Goal: Task Accomplishment & Management: Complete application form

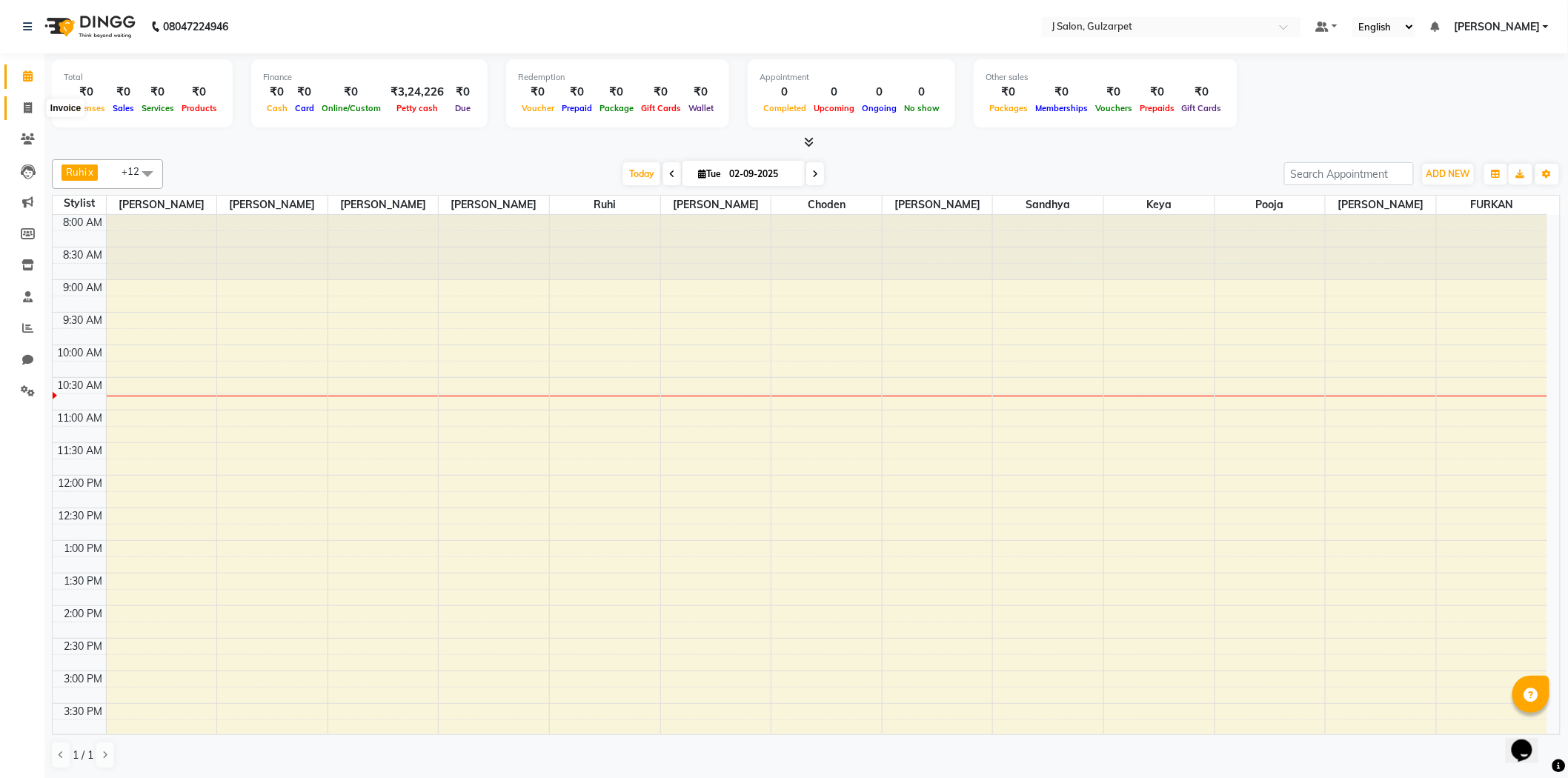
click at [28, 109] on icon at bounding box center [28, 108] width 8 height 11
select select "8558"
select select "service"
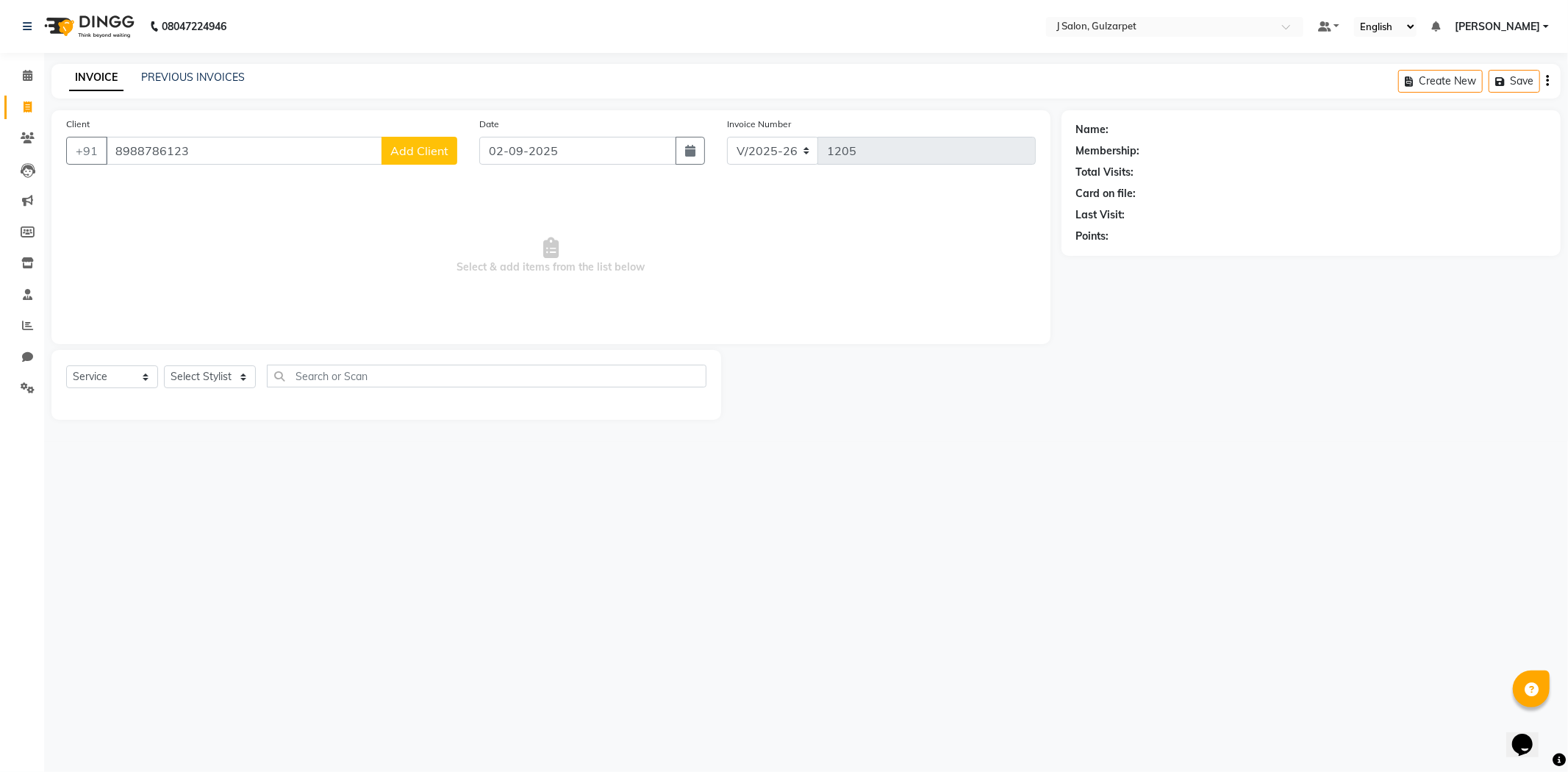
type input "8988786123"
click at [436, 151] on span "Add Client" at bounding box center [419, 151] width 58 height 15
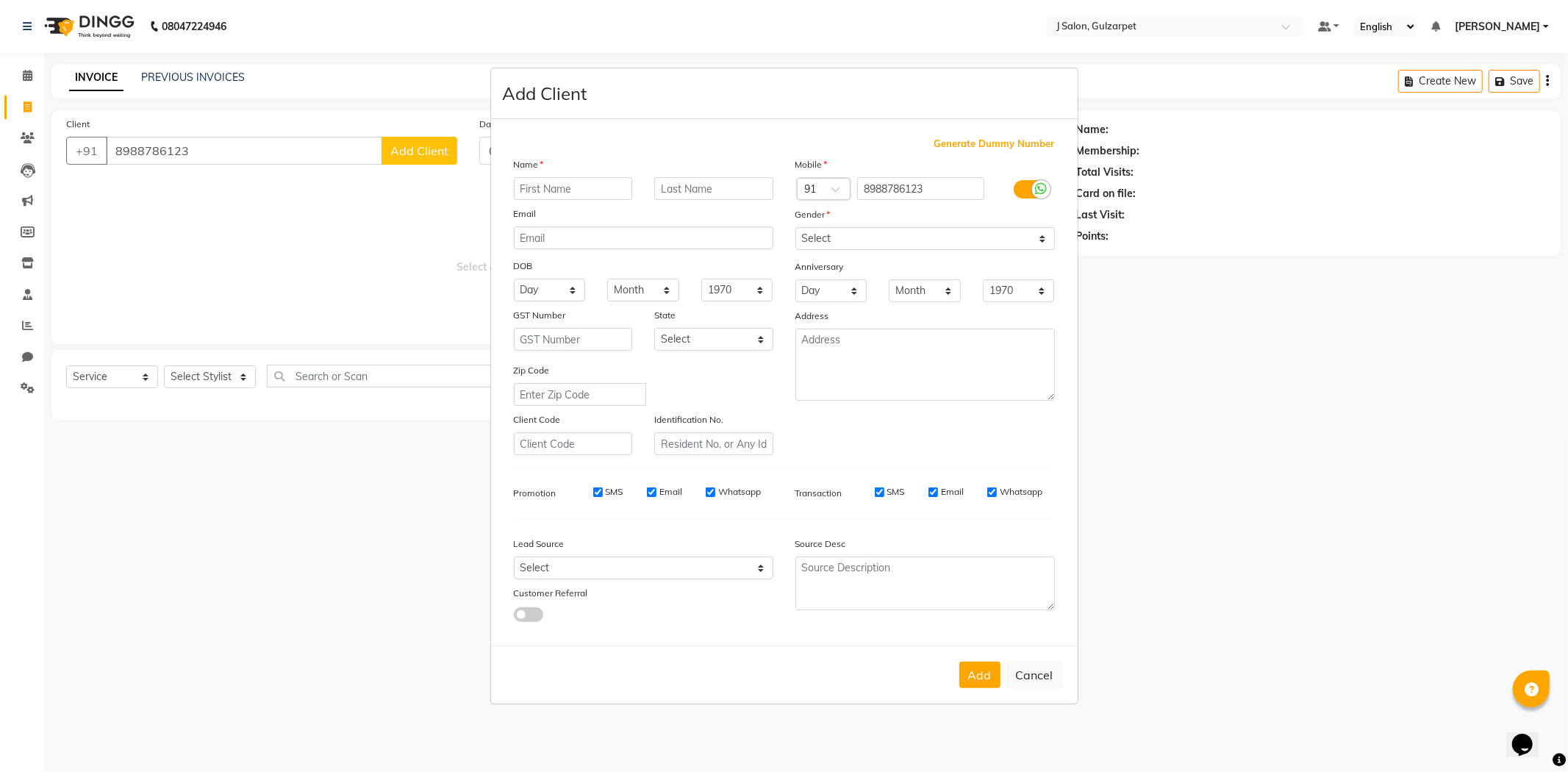
click at [552, 192] on input "text" at bounding box center [573, 188] width 119 height 23
type input "[PERSON_NAME]"
click at [888, 245] on select "Select [DEMOGRAPHIC_DATA] [DEMOGRAPHIC_DATA] Other Prefer Not To Say" at bounding box center [925, 239] width 260 height 23
select select "[DEMOGRAPHIC_DATA]"
click at [796, 228] on select "Select [DEMOGRAPHIC_DATA] [DEMOGRAPHIC_DATA] Other Prefer Not To Say" at bounding box center [925, 239] width 260 height 23
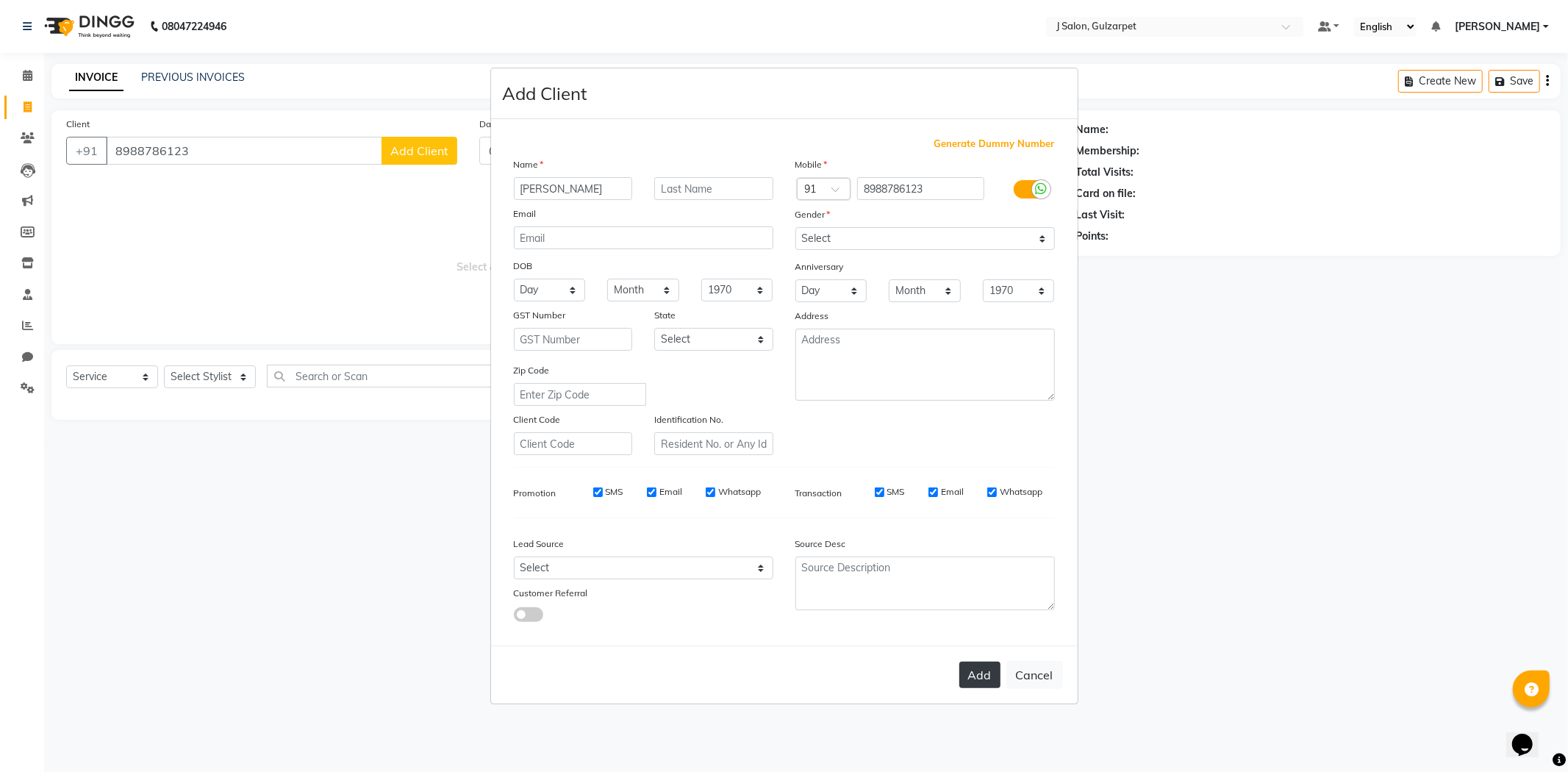
click at [990, 686] on button "Add" at bounding box center [980, 675] width 41 height 27
select select
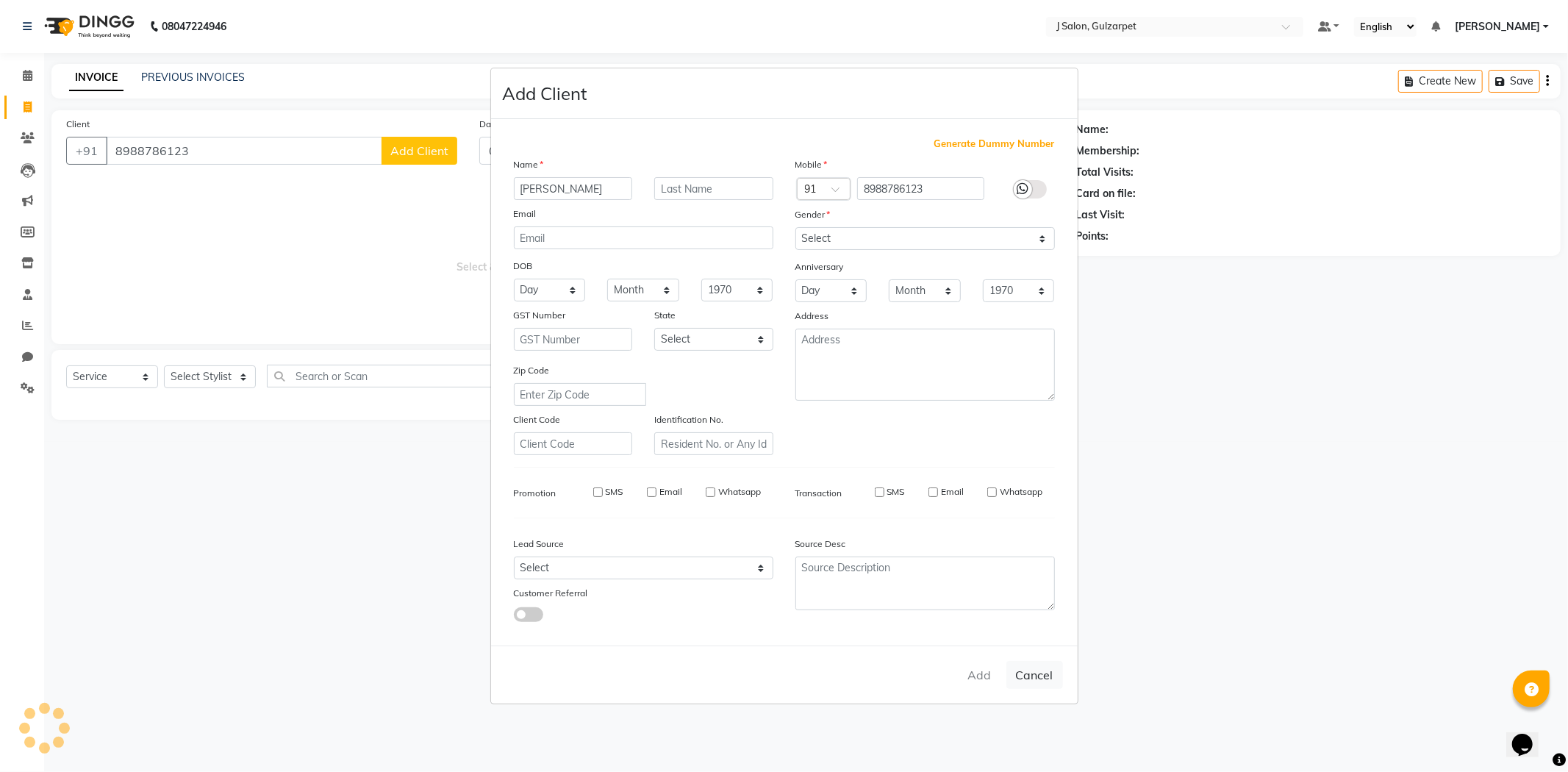
select select
checkbox input "false"
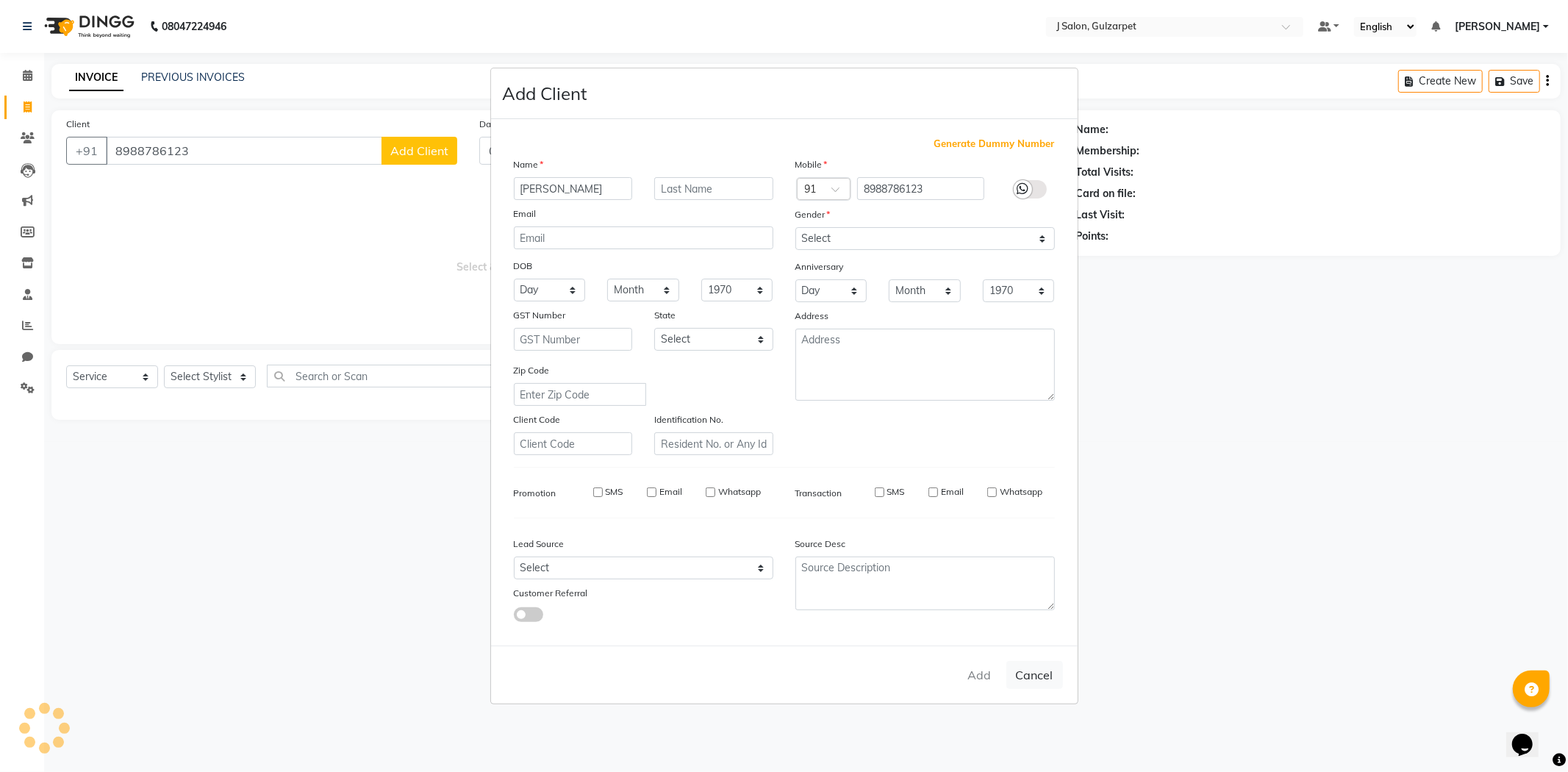
checkbox input "false"
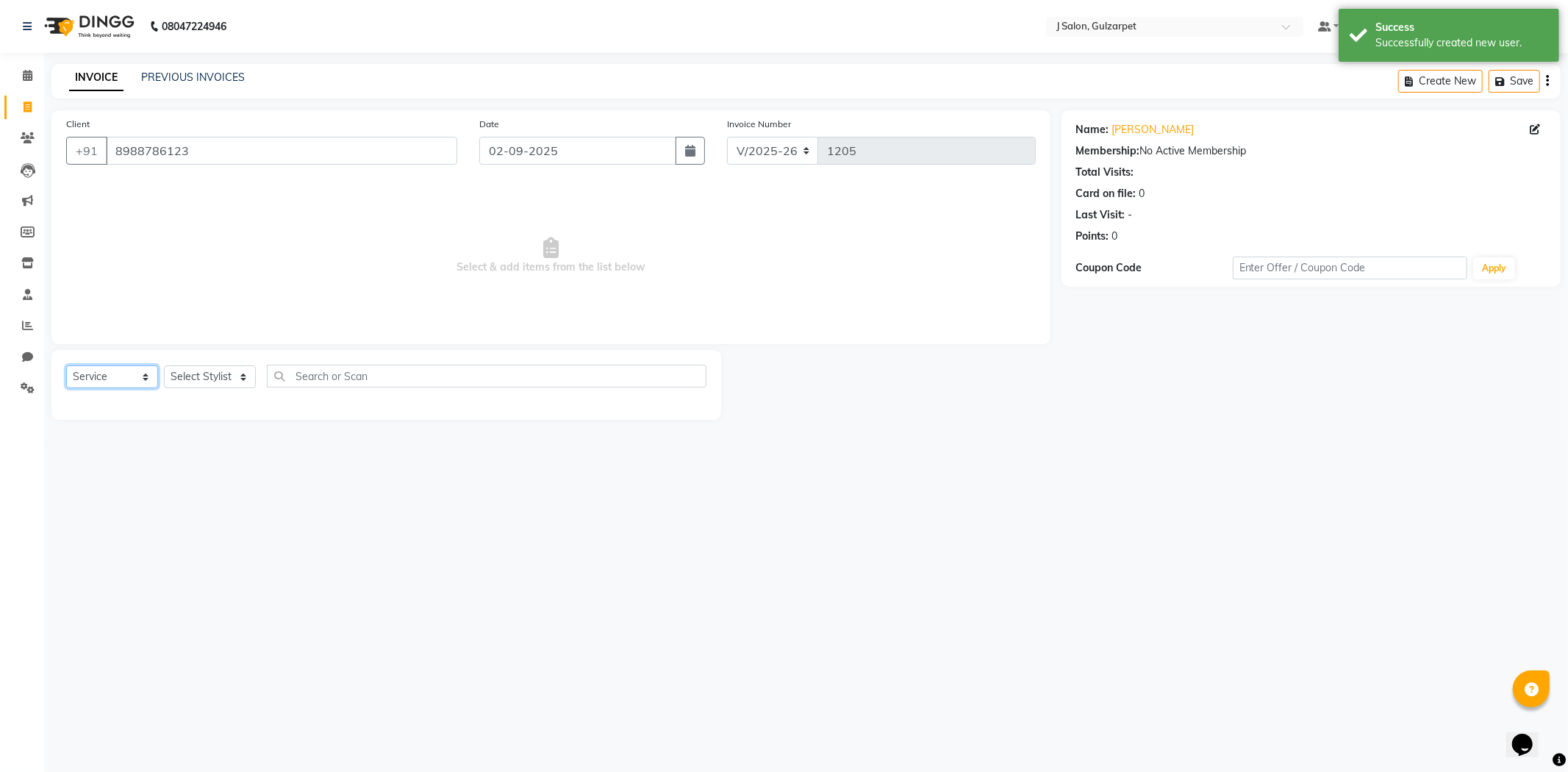
click at [122, 377] on select "Select Service Product Membership Package Voucher Prepaid Gift Card" at bounding box center [112, 377] width 92 height 23
select select "membership"
click at [66, 367] on select "Select Service Product Membership Package Voucher Prepaid Gift Card" at bounding box center [112, 377] width 92 height 23
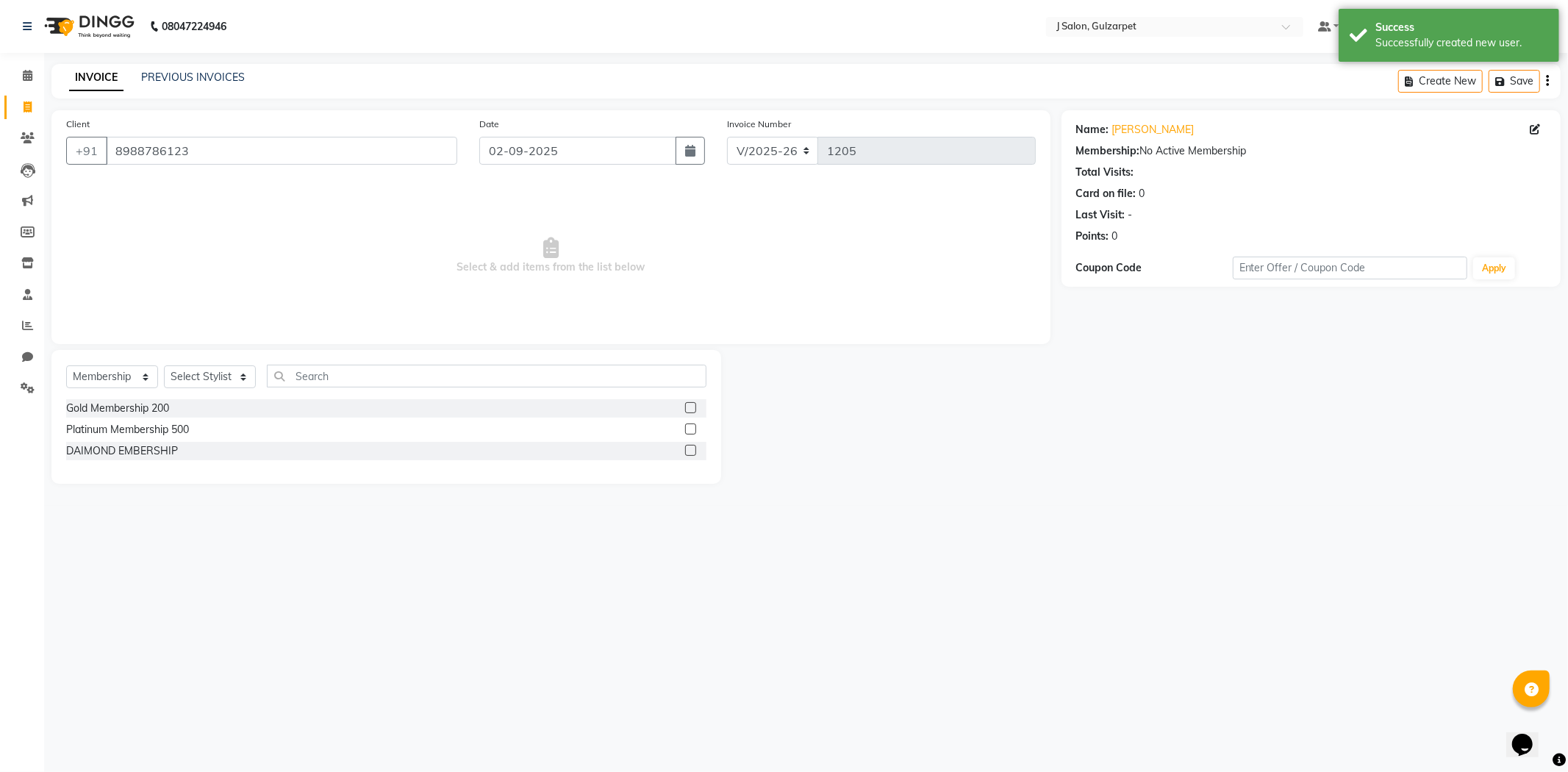
click at [692, 408] on label at bounding box center [691, 408] width 11 height 11
click at [692, 408] on input "checkbox" at bounding box center [690, 408] width 9 height 9
checkbox input "false"
click at [214, 379] on select "Select Stylist Admin [PERSON_NAME] [PERSON_NAME] [PERSON_NAME] [PERSON_NAME] [P…" at bounding box center [210, 377] width 92 height 23
select select "85098"
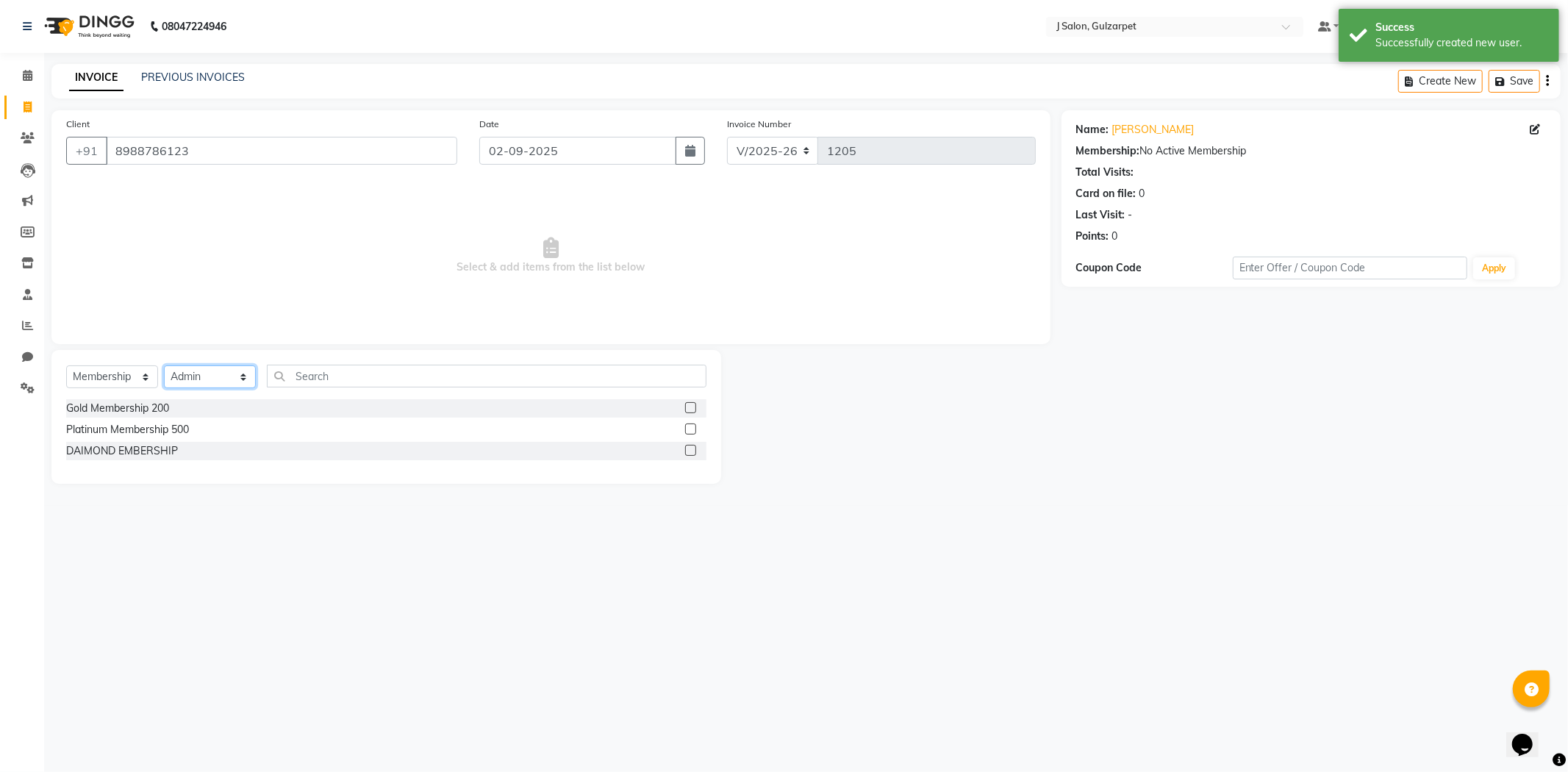
click at [164, 367] on select "Select Stylist Admin [PERSON_NAME] [PERSON_NAME] [PERSON_NAME] [PERSON_NAME] [P…" at bounding box center [210, 377] width 92 height 23
click at [681, 406] on div "Gold Membership 200" at bounding box center [386, 409] width 640 height 18
click at [683, 407] on div "Gold Membership 200" at bounding box center [386, 409] width 640 height 18
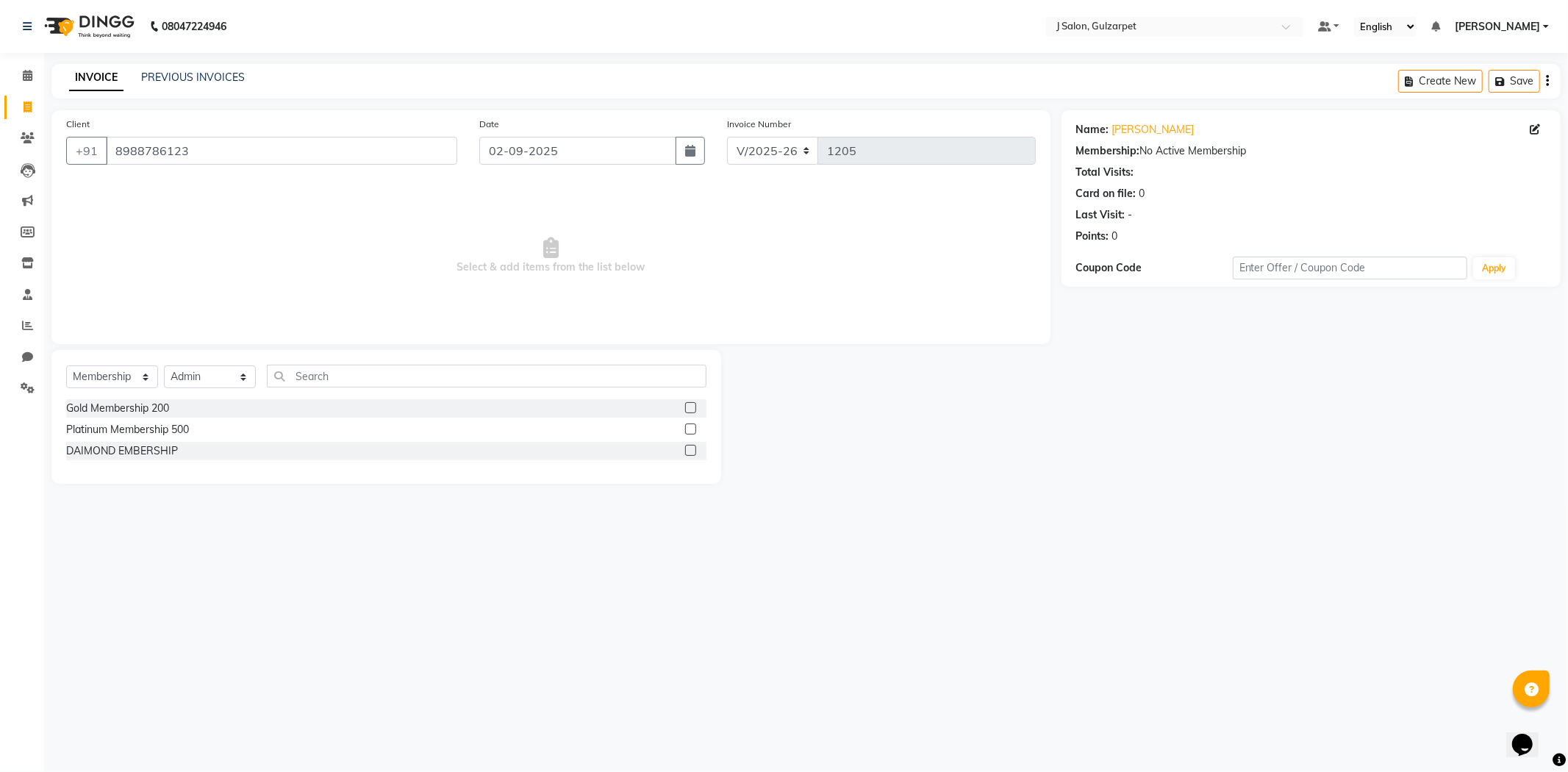
click at [685, 407] on label at bounding box center [691, 408] width 11 height 11
click at [685, 407] on input "checkbox" at bounding box center [690, 408] width 9 height 9
select select "select"
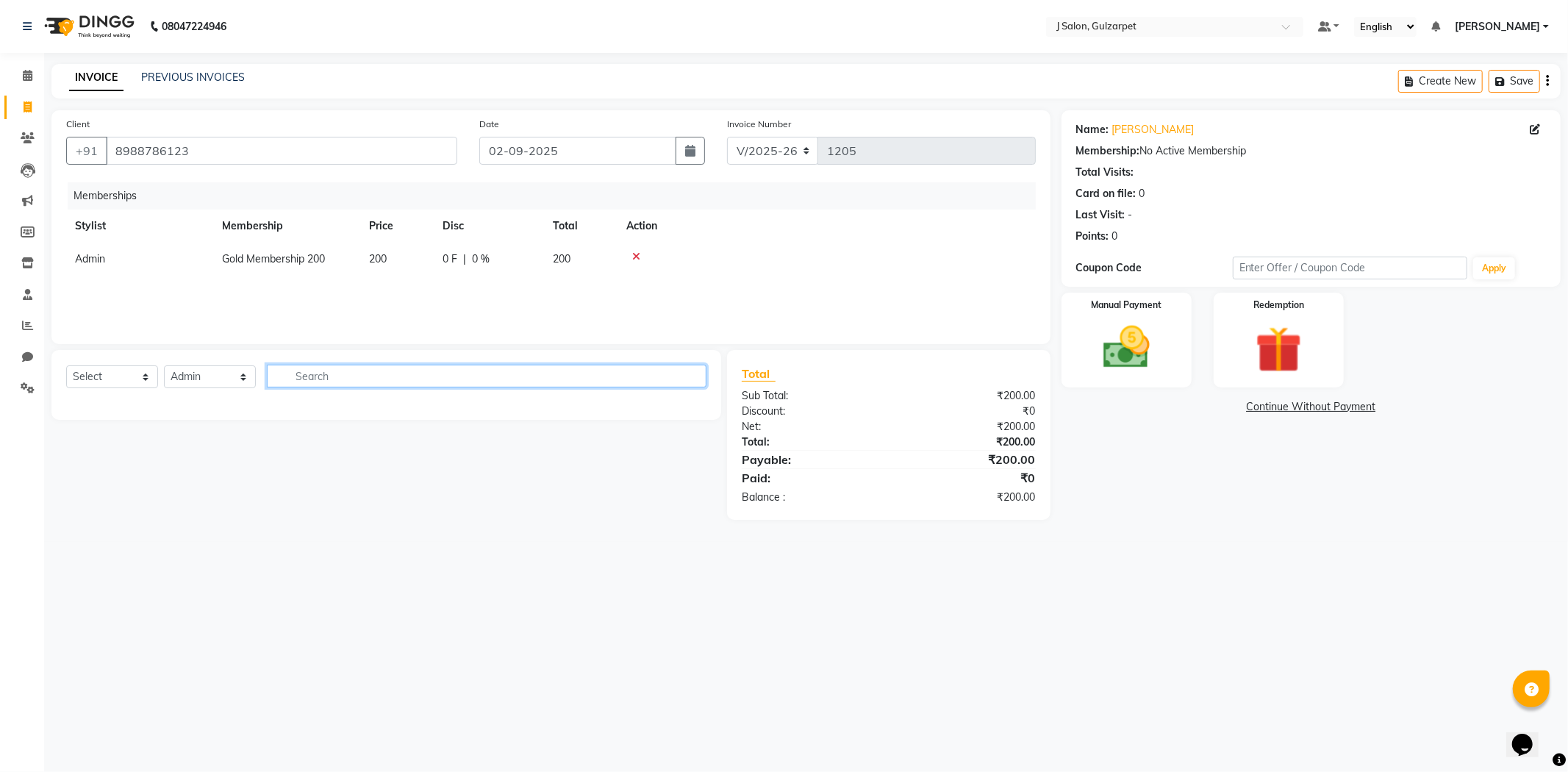
click at [310, 378] on input "text" at bounding box center [486, 376] width 439 height 23
click at [229, 383] on select "Select Stylist Admin [PERSON_NAME] [PERSON_NAME] [PERSON_NAME] [PERSON_NAME] [P…" at bounding box center [210, 377] width 92 height 23
select select "84899"
click at [164, 367] on select "Select Stylist Admin [PERSON_NAME] [PERSON_NAME] [PERSON_NAME] [PERSON_NAME] [P…" at bounding box center [210, 377] width 92 height 23
click at [116, 379] on select "Select Service Product Package Voucher Prepaid Gift Card" at bounding box center [112, 377] width 92 height 23
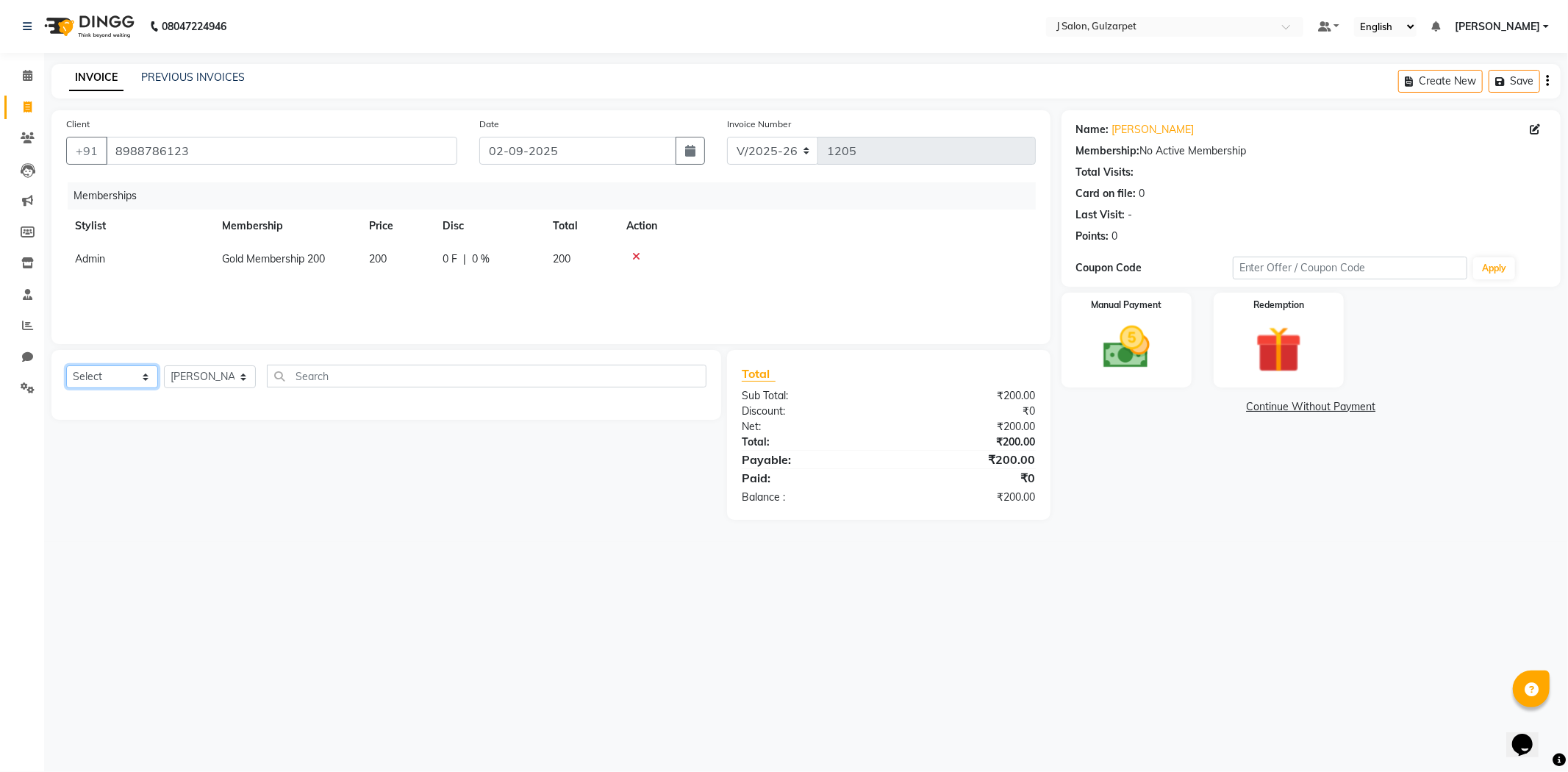
select select "service"
click at [66, 367] on select "Select Service Product Package Voucher Prepaid Gift Card" at bounding box center [112, 377] width 92 height 23
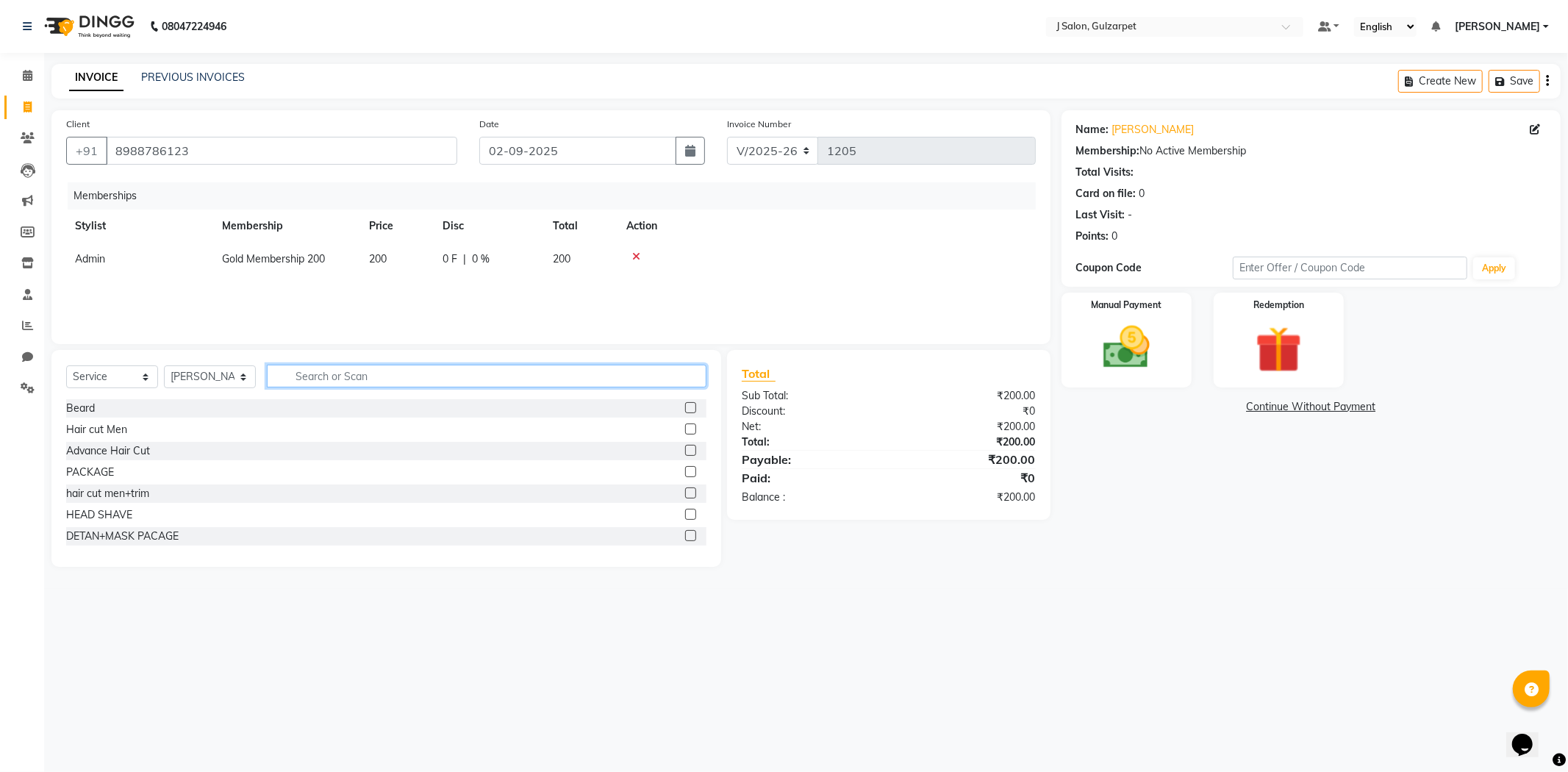
click at [370, 379] on input "text" at bounding box center [486, 376] width 439 height 23
click at [685, 429] on label at bounding box center [691, 429] width 11 height 11
click at [685, 429] on input "checkbox" at bounding box center [690, 429] width 9 height 9
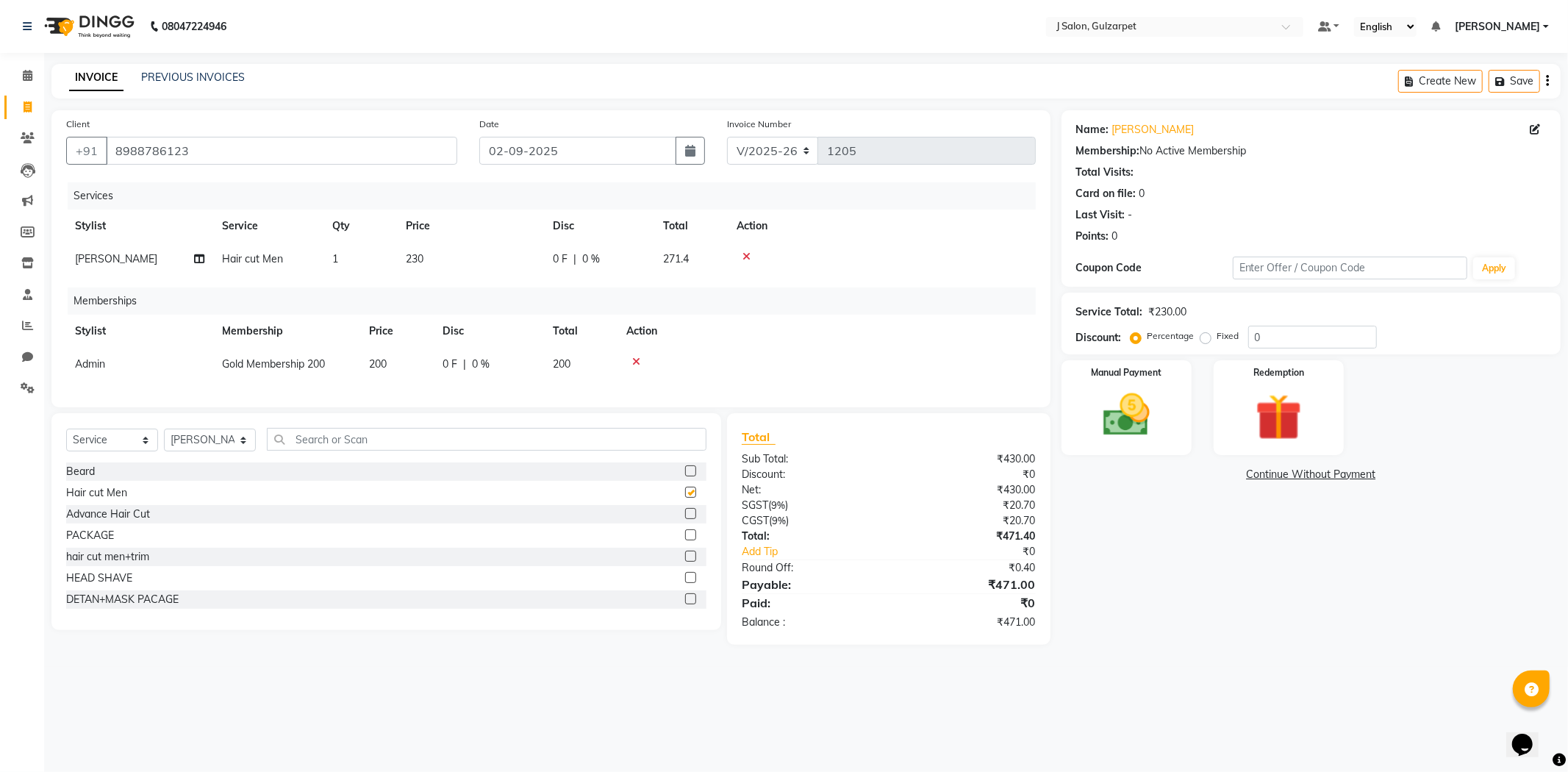
checkbox input "false"
click at [362, 450] on input "text" at bounding box center [486, 439] width 439 height 23
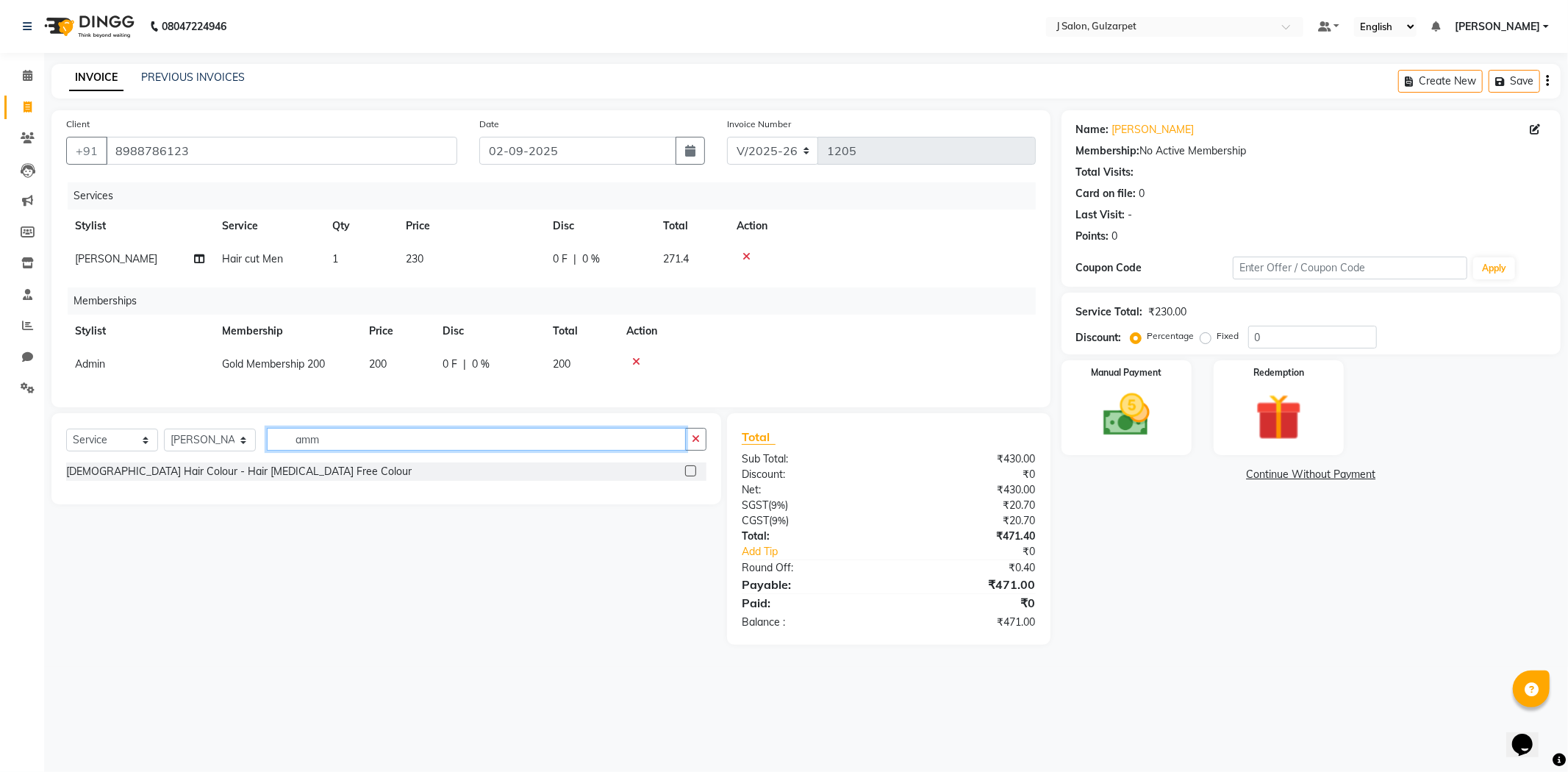
type input "amm"
click at [693, 476] on label at bounding box center [691, 471] width 11 height 11
click at [693, 476] on input "checkbox" at bounding box center [690, 472] width 9 height 9
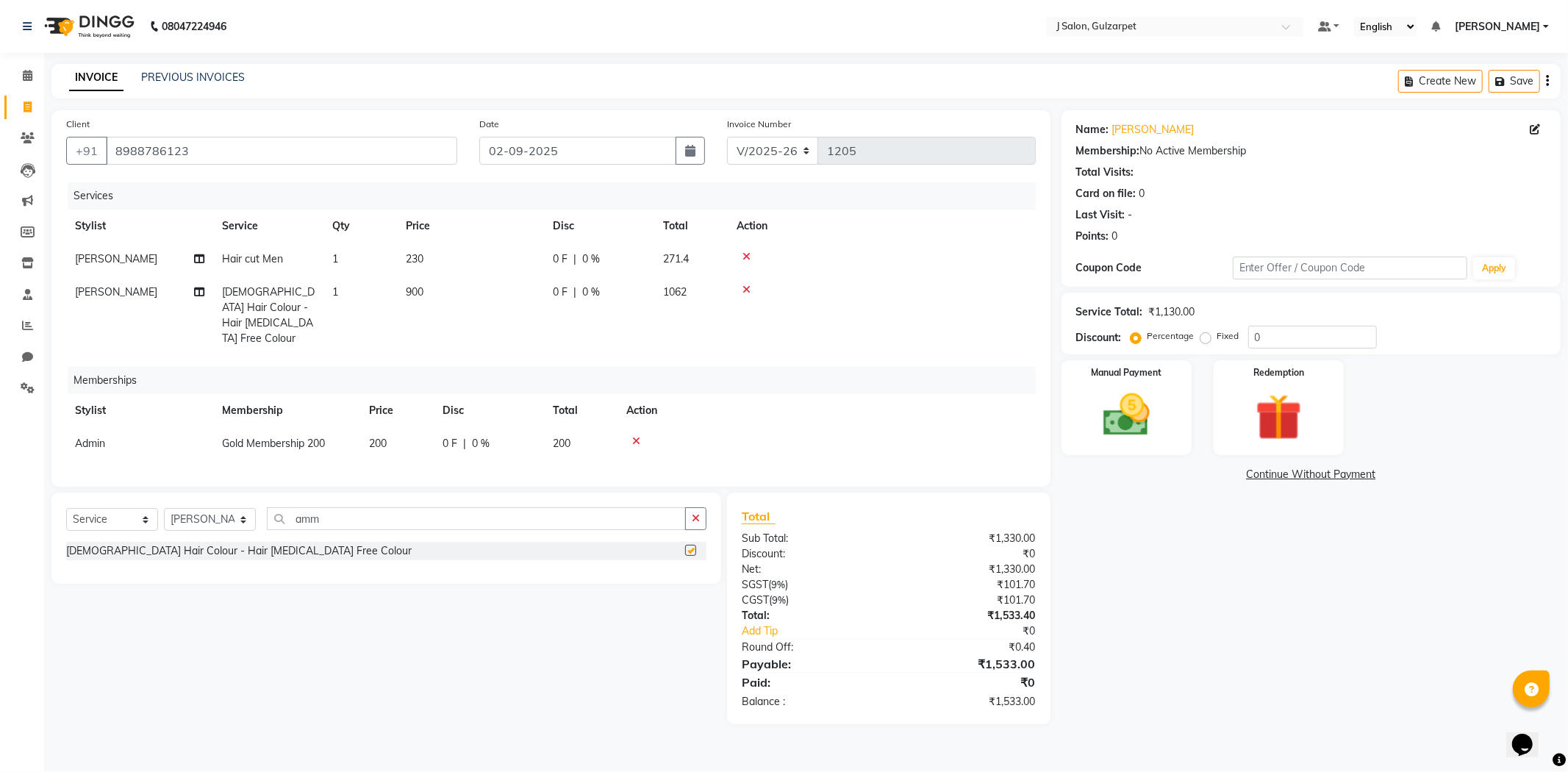
checkbox input "false"
click at [424, 525] on input "amm" at bounding box center [476, 519] width 419 height 23
click at [700, 519] on button "button" at bounding box center [695, 519] width 21 height 23
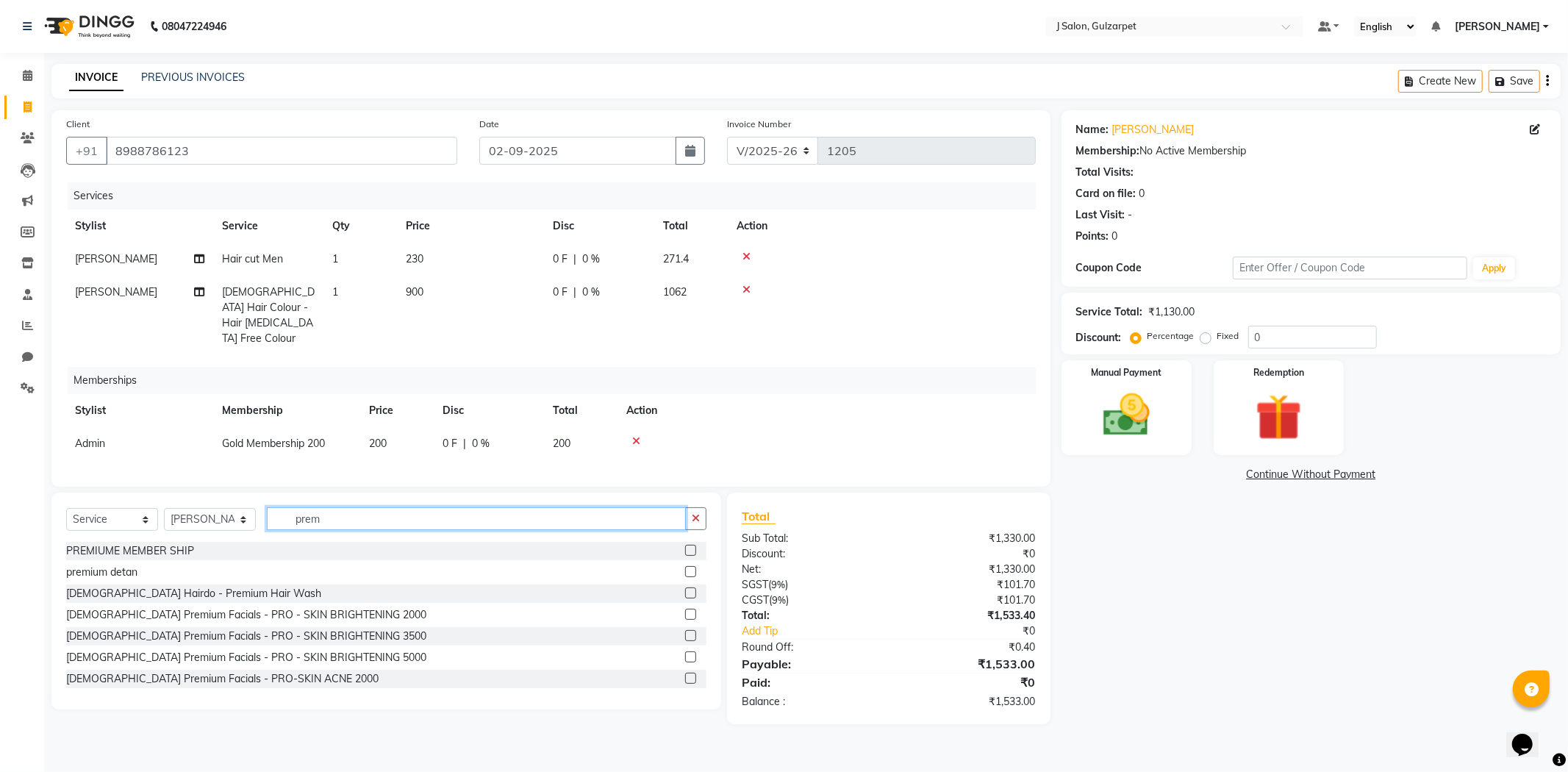
type input "prem"
click at [685, 568] on label at bounding box center [691, 572] width 11 height 11
click at [685, 568] on input "checkbox" at bounding box center [690, 572] width 9 height 9
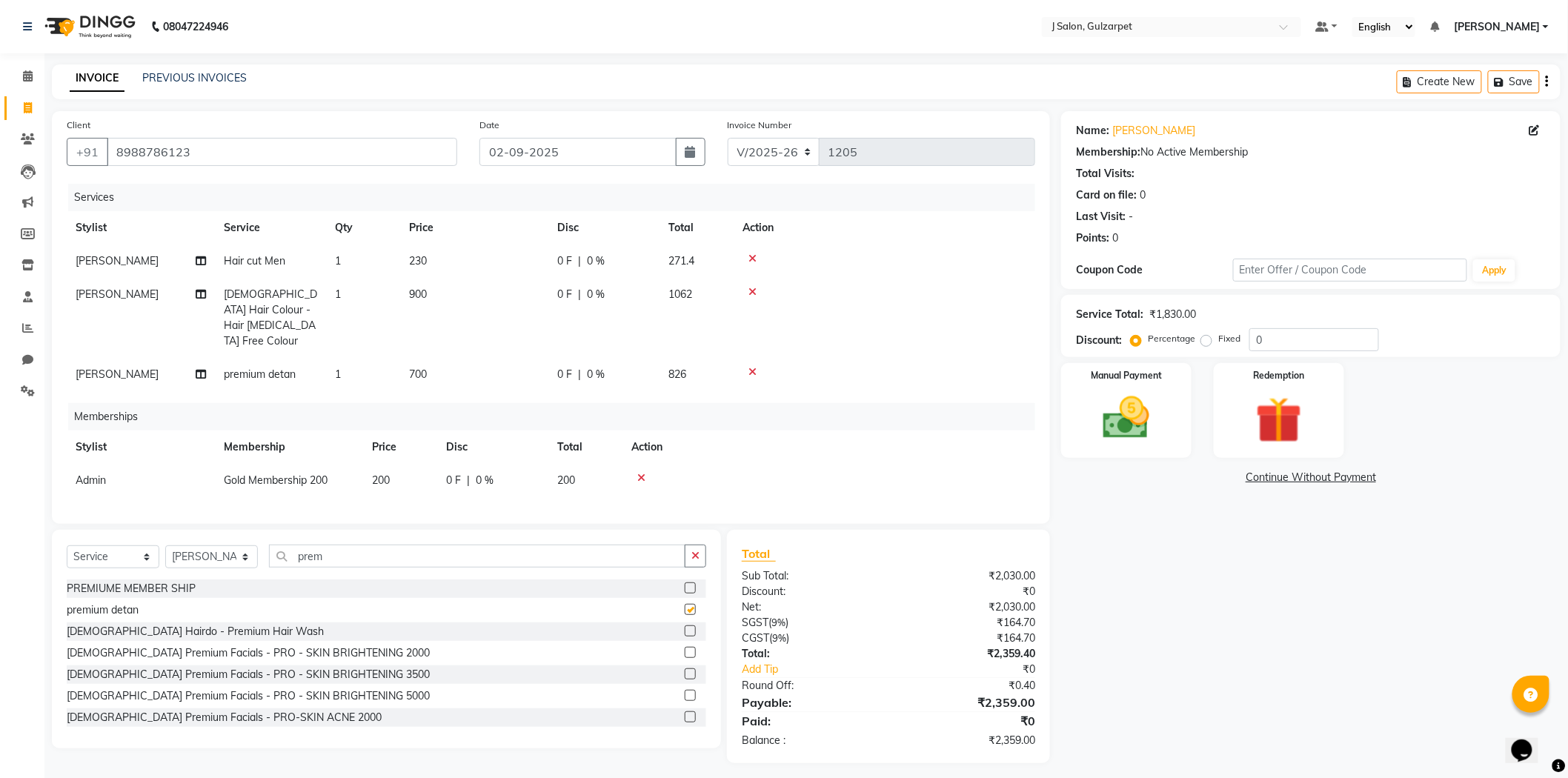
checkbox input "false"
click at [1263, 341] on input "0" at bounding box center [1315, 340] width 130 height 23
type input "10"
click at [1153, 409] on img at bounding box center [1126, 419] width 79 height 56
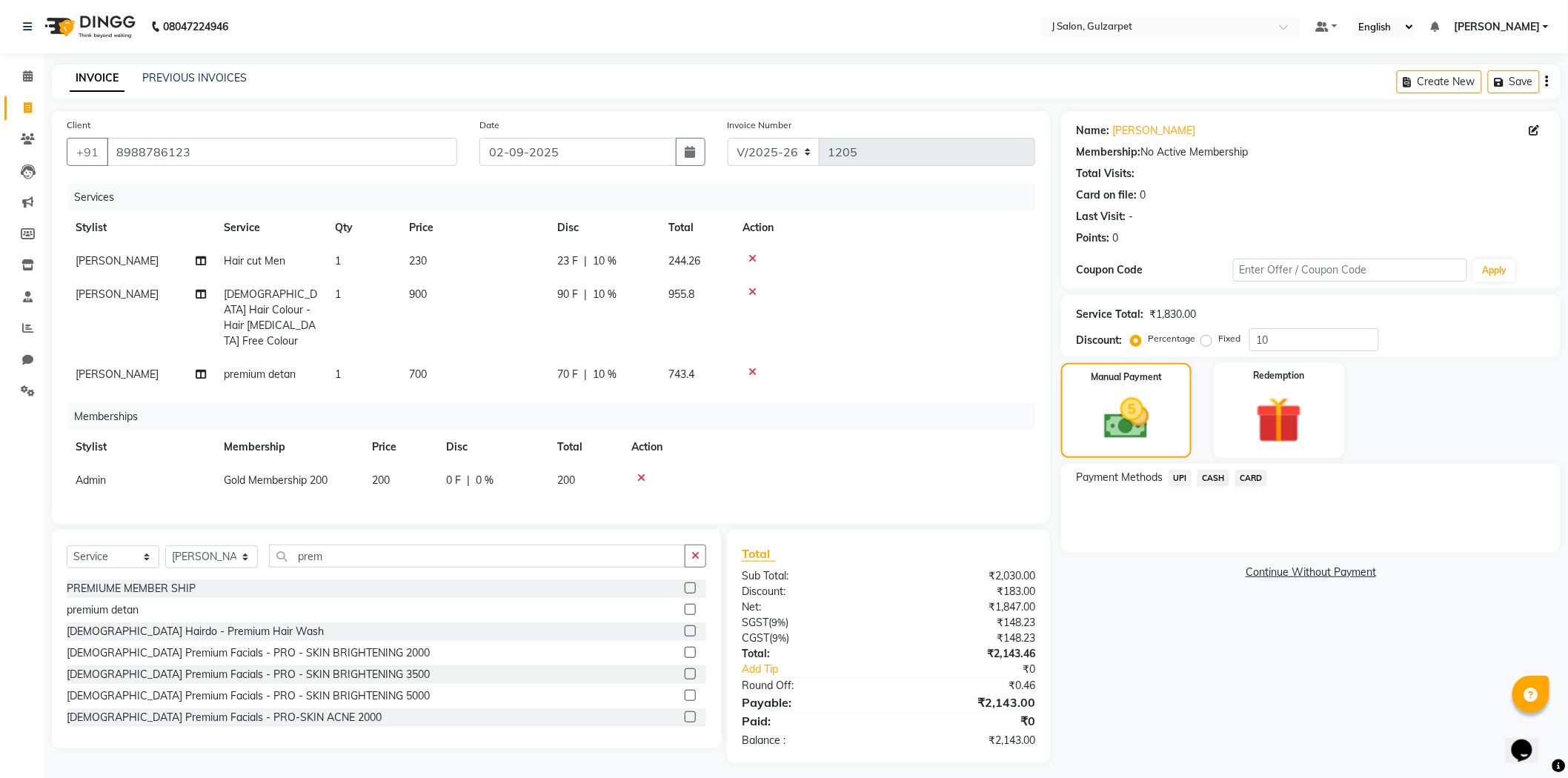
click at [1171, 476] on span "UPI" at bounding box center [1180, 478] width 23 height 17
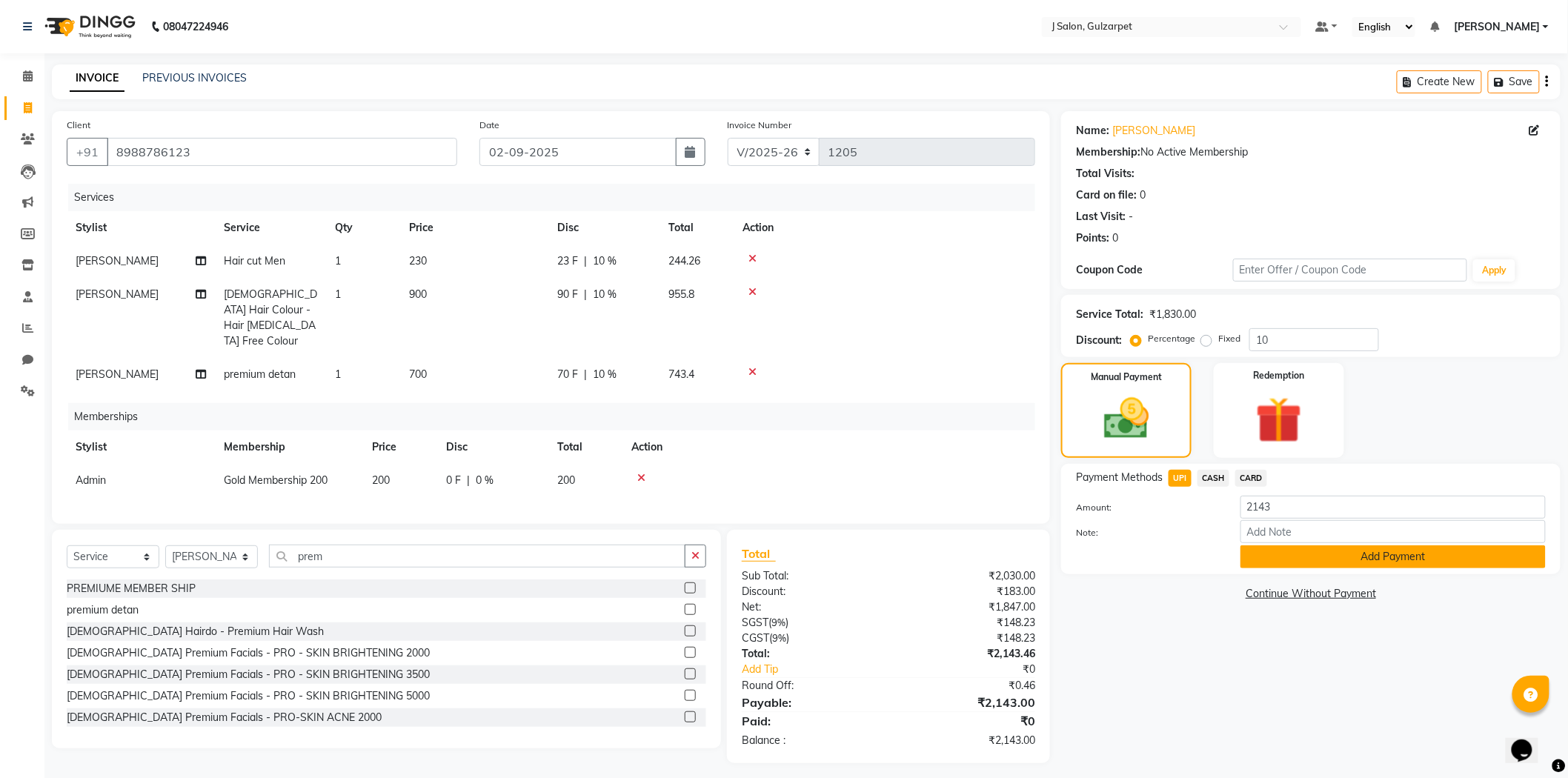
click at [1328, 558] on button "Add Payment" at bounding box center [1393, 557] width 305 height 23
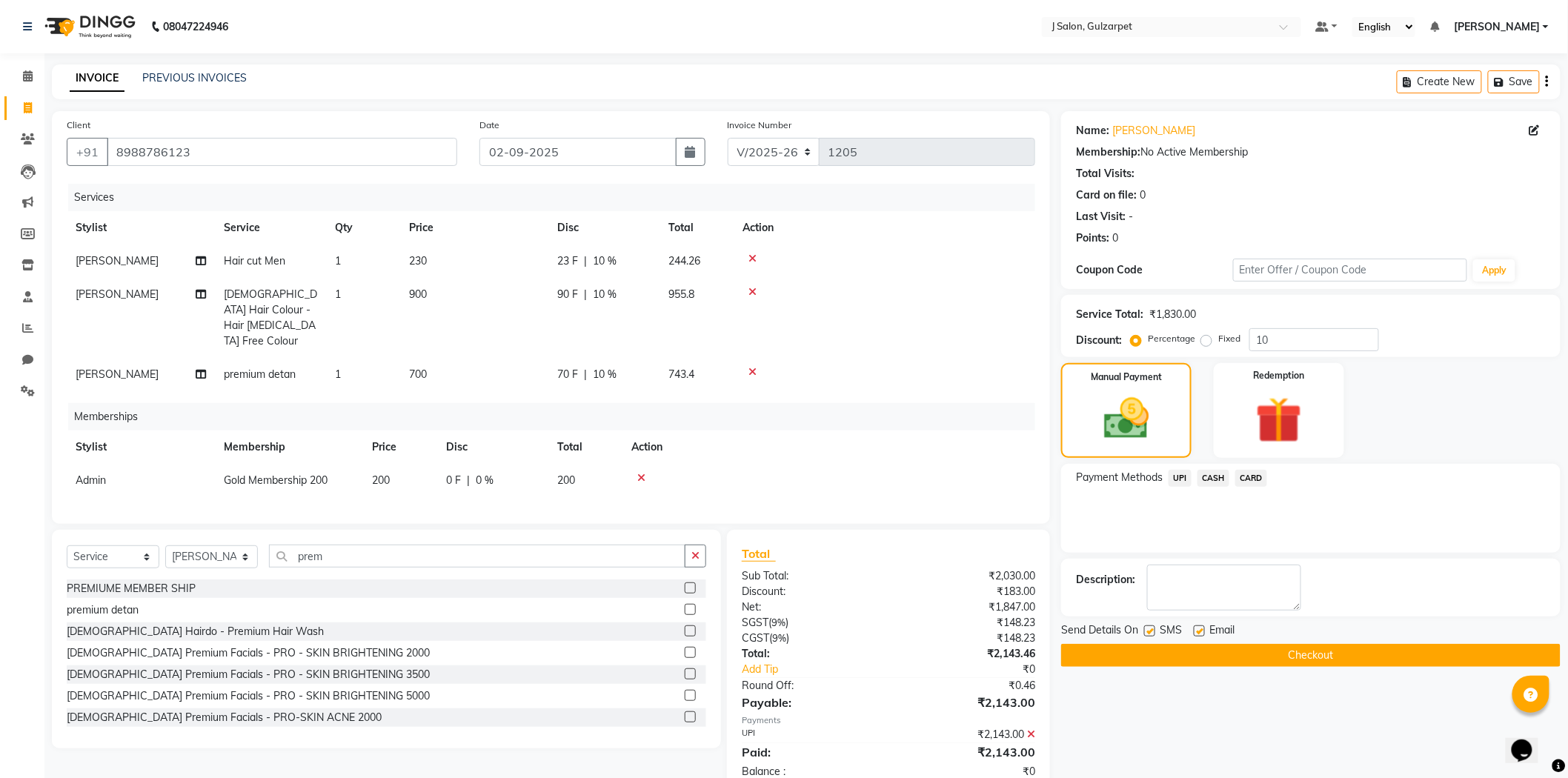
click at [1276, 653] on button "Checkout" at bounding box center [1311, 655] width 499 height 23
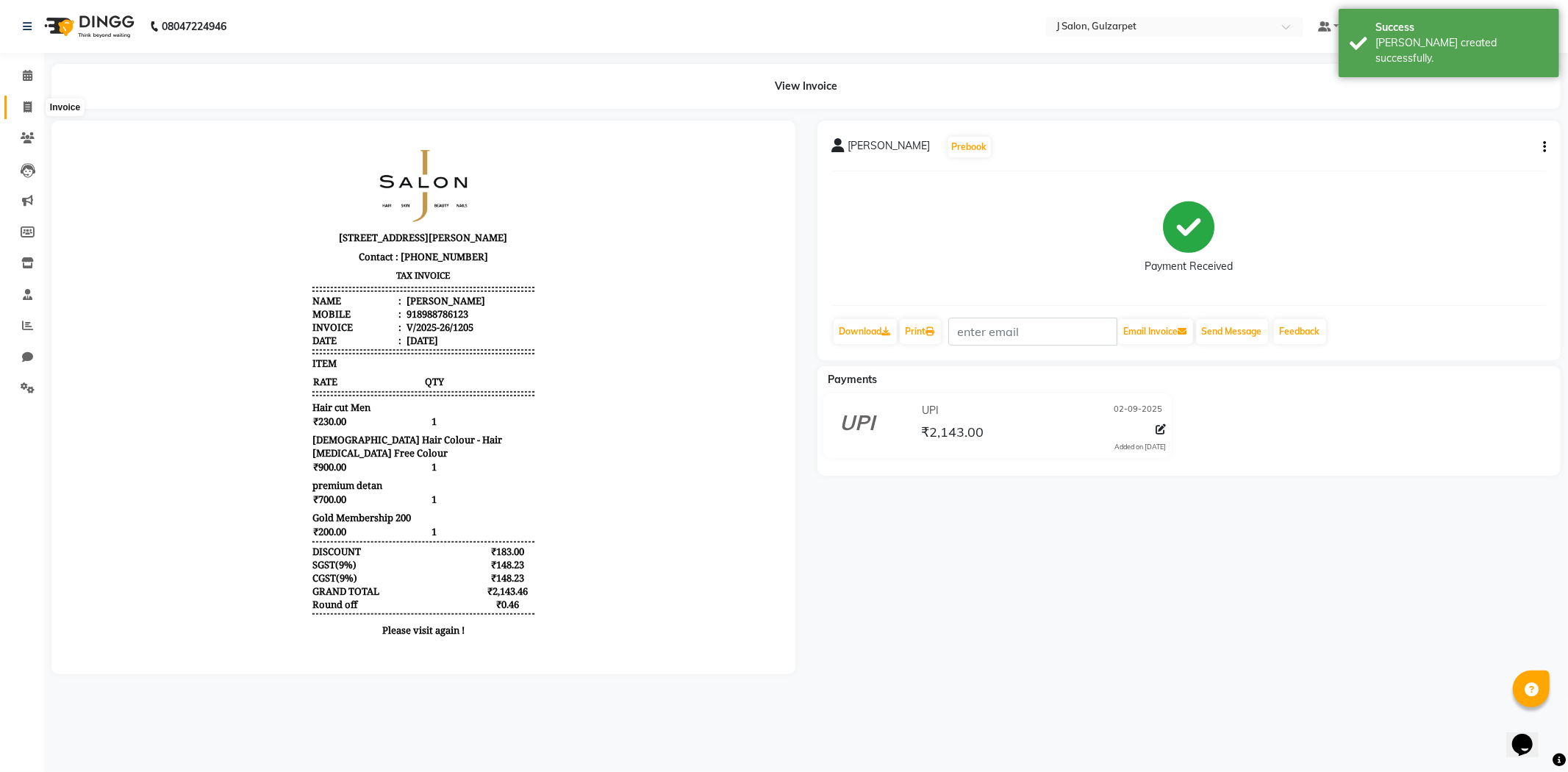
click at [20, 105] on span at bounding box center [28, 108] width 26 height 17
select select "service"
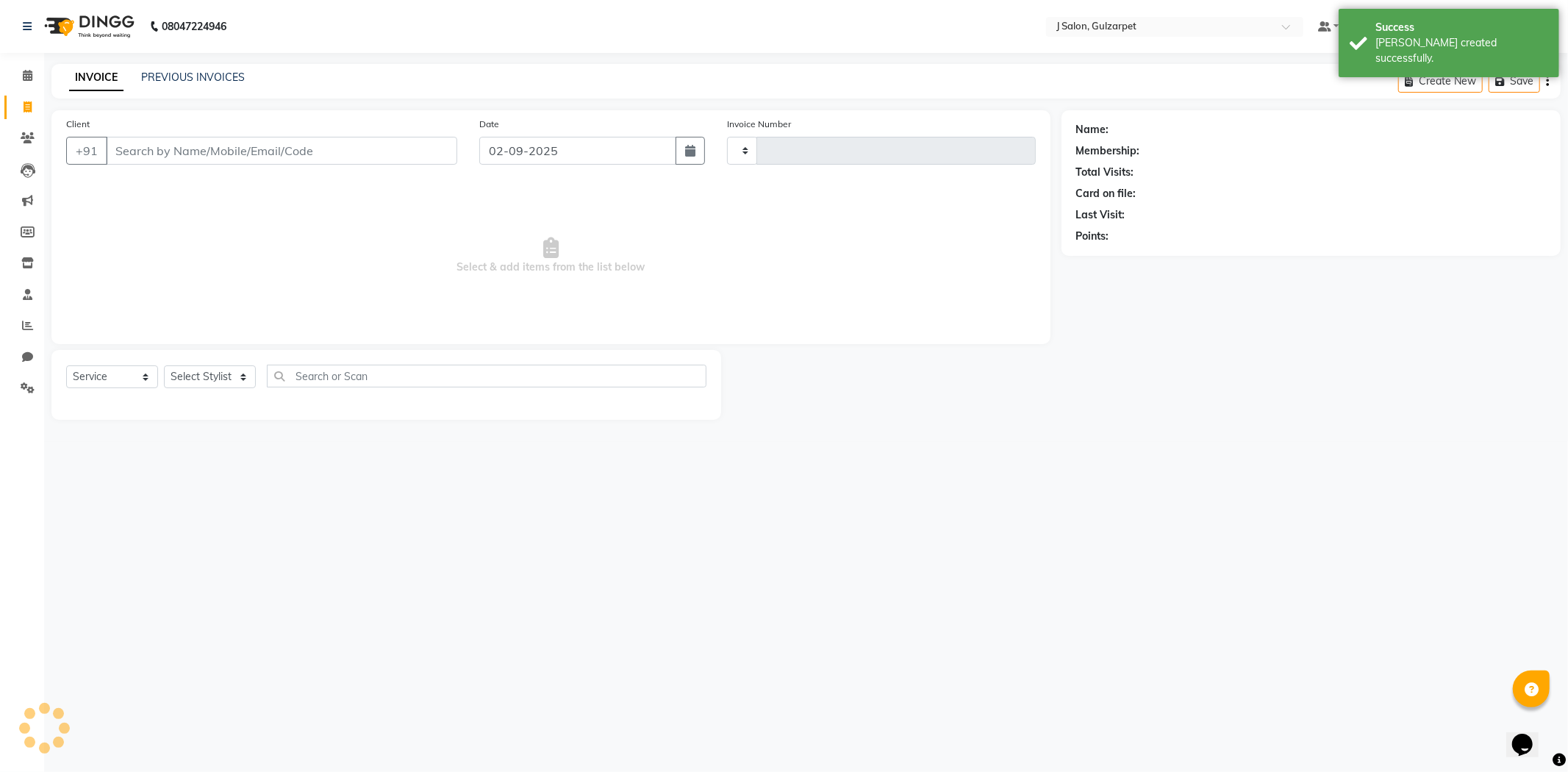
type input "1206"
select select "8558"
click at [18, 71] on span at bounding box center [28, 76] width 26 height 17
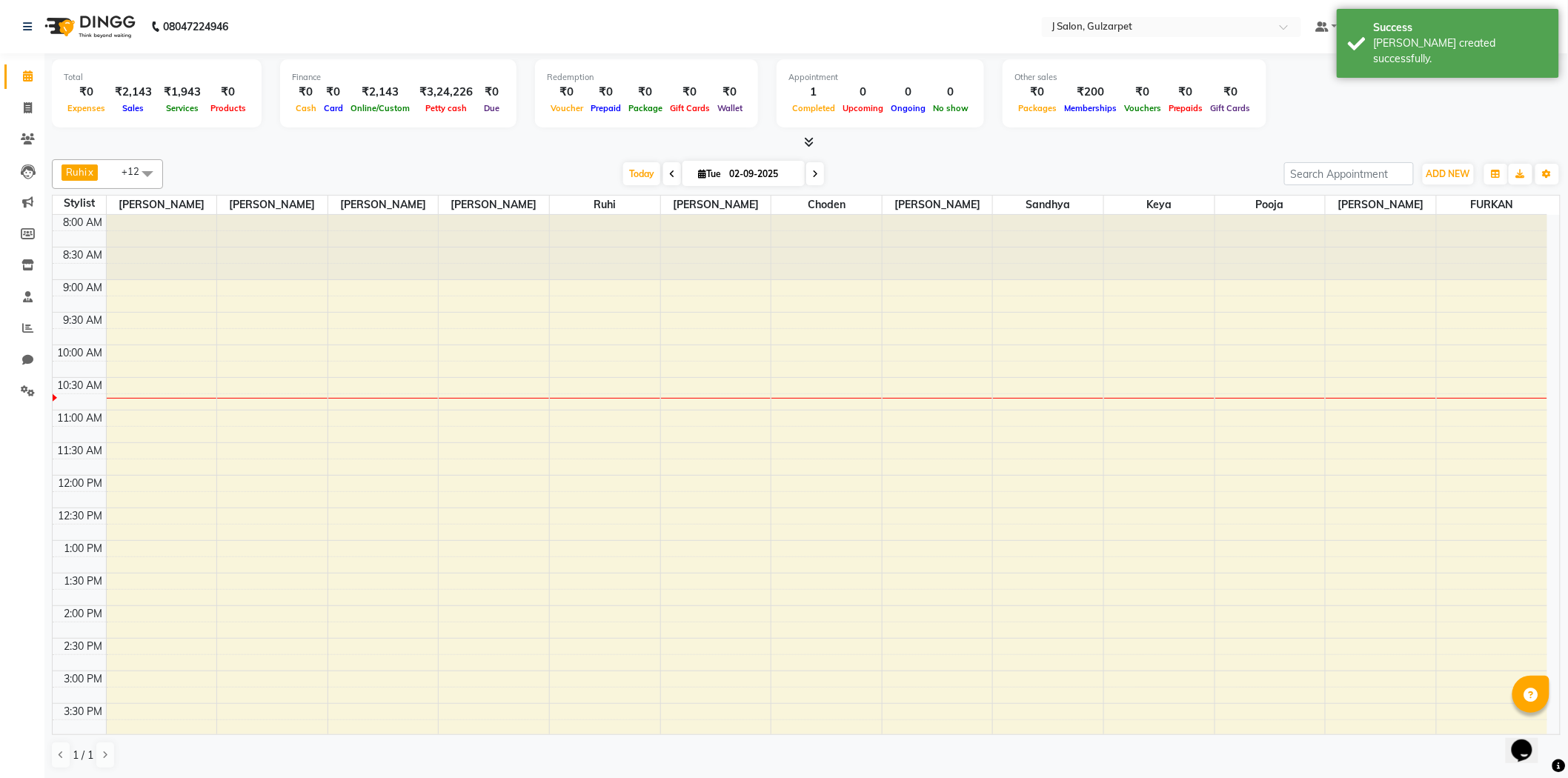
scroll to position [131, 0]
